Goal: Communication & Community: Answer question/provide support

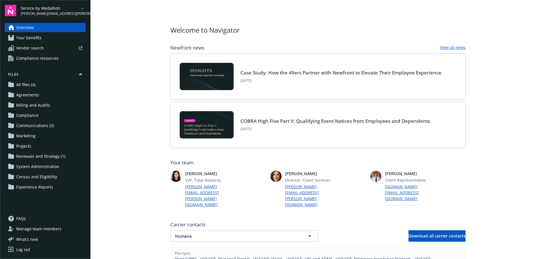
scroll to position [85, 0]
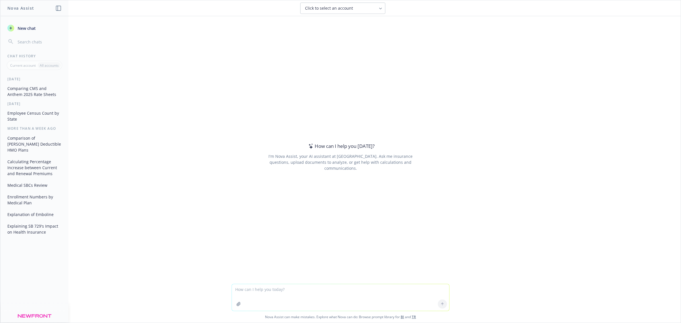
click at [385, 299] on textarea at bounding box center [340, 297] width 217 height 27
paste textarea "Thank [PERSON_NAME]! 😊 I am working with her often to ensure she continues to e…"
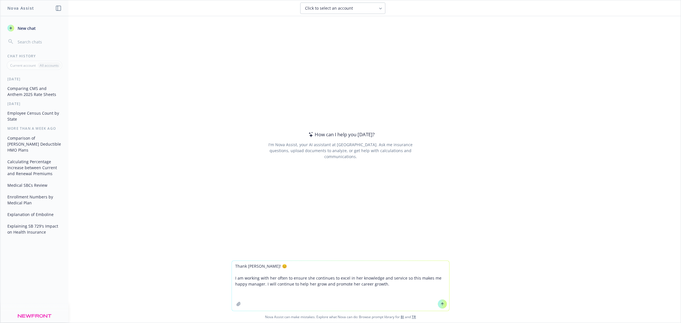
type textarea "Thank [PERSON_NAME]! 😊 I am working with her often to ensure she continues to e…"
click at [441, 302] on icon at bounding box center [443, 304] width 4 height 4
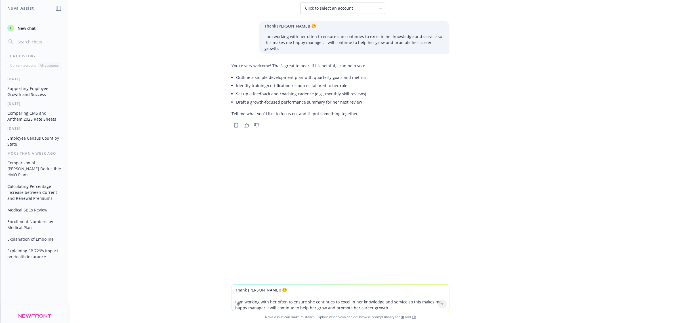
click at [257, 297] on textarea "Thank [PERSON_NAME]! 😊 I am working with her often to ensure she continues to e…" at bounding box center [340, 298] width 217 height 26
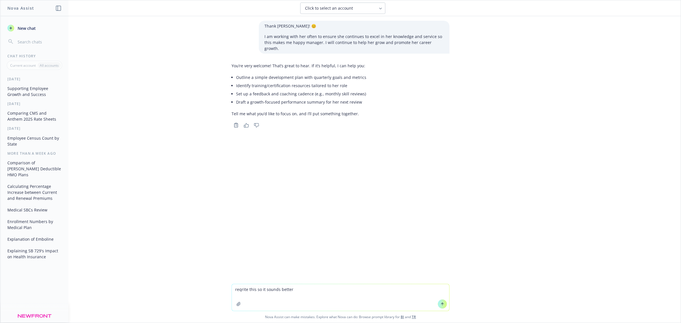
type textarea "rewrite this so it sounds better"
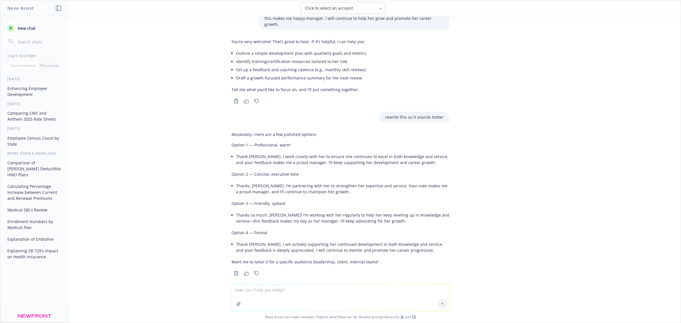
scroll to position [24, 0]
drag, startPoint x: 233, startPoint y: 207, endPoint x: 338, endPoint y: 207, distance: 104.7
click at [387, 213] on li "Thanks so much, [PERSON_NAME]! I’m working with her regularly to help her keep …" at bounding box center [342, 218] width 213 height 14
copy li "[PERSON_NAME] so much, [PERSON_NAME]! I’m working with her regularly to help he…"
